Goal: Register for event/course

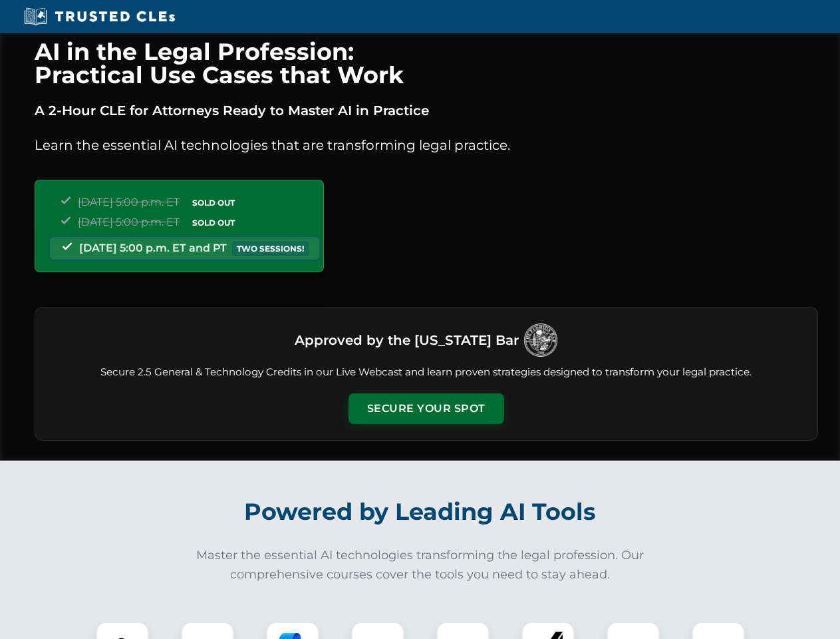
click at [426, 409] on button "Secure Your Spot" at bounding box center [427, 408] width 156 height 31
click at [122, 630] on img at bounding box center [122, 648] width 39 height 39
